Goal: Transaction & Acquisition: Subscribe to service/newsletter

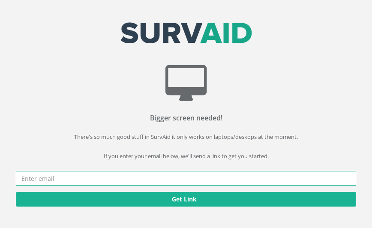
click at [57, 181] on input "email" at bounding box center [186, 178] width 341 height 15
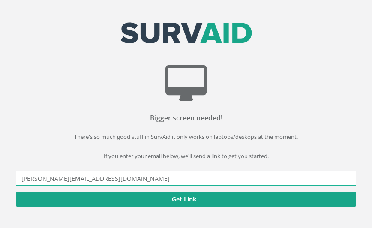
type input "[PERSON_NAME][EMAIL_ADDRESS][DOMAIN_NAME]"
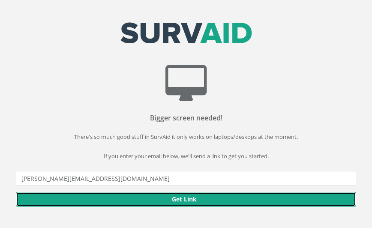
click at [129, 198] on button "Get Link" at bounding box center [186, 199] width 341 height 15
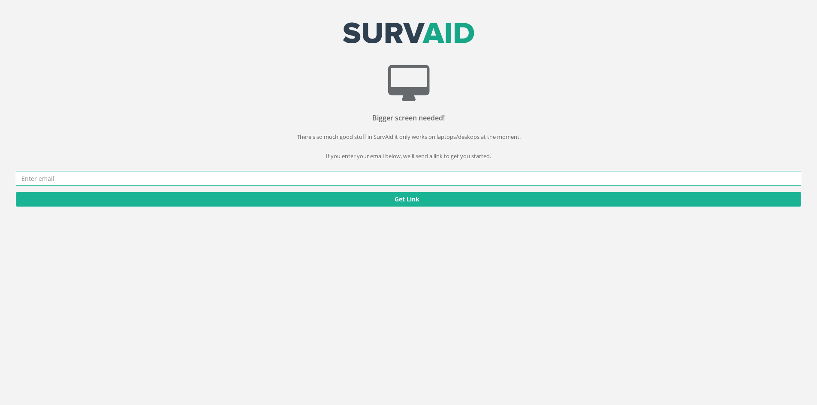
click at [329, 183] on input "email" at bounding box center [408, 178] width 785 height 15
click at [295, 170] on div "Bigger screen needed! There's so much good stuff in SurvAid it only works on la…" at bounding box center [409, 137] width 830 height 142
click at [287, 176] on input "email" at bounding box center [408, 178] width 785 height 15
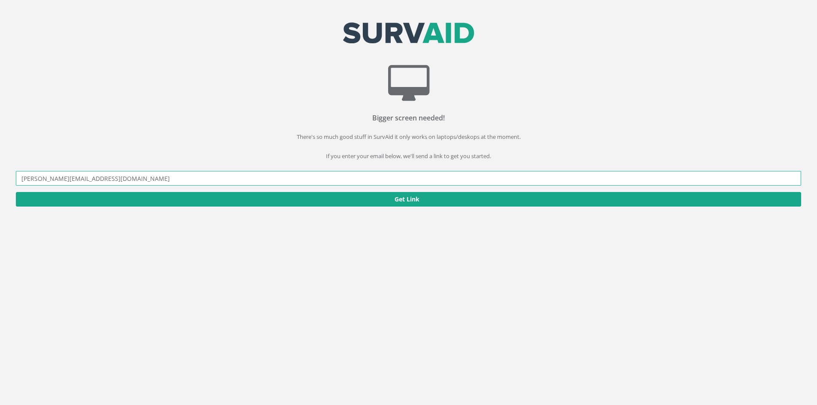
type input "[PERSON_NAME][EMAIL_ADDRESS][DOMAIN_NAME]"
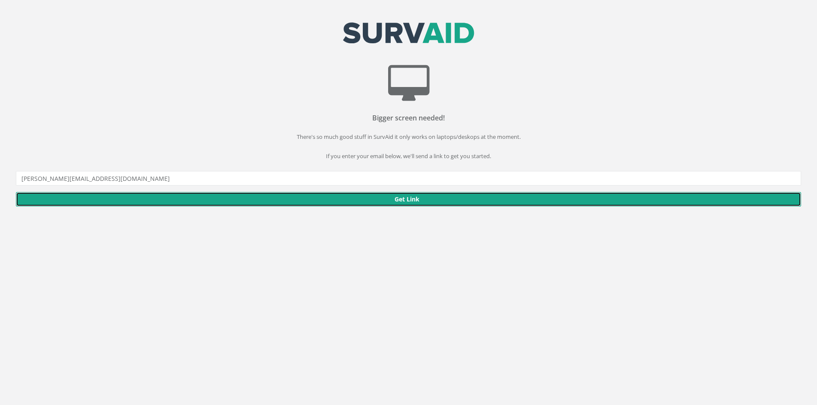
click at [129, 200] on button "Get Link" at bounding box center [408, 199] width 785 height 15
